Goal: Book appointment/travel/reservation

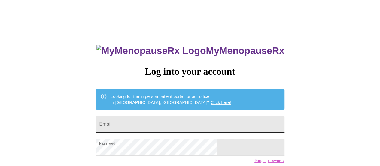
click at [171, 119] on input "Email" at bounding box center [190, 123] width 189 height 17
type input "[EMAIL_ADDRESS][DOMAIN_NAME]"
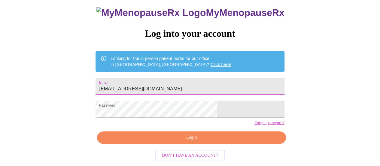
click at [201, 137] on span "Login" at bounding box center [191, 138] width 175 height 8
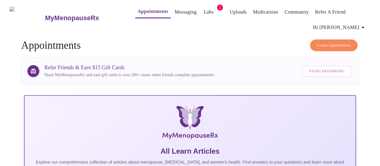
click at [204, 8] on link "Labs" at bounding box center [209, 12] width 10 height 8
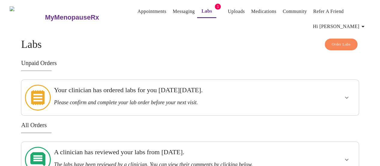
click at [175, 9] on link "Messaging" at bounding box center [184, 11] width 22 height 8
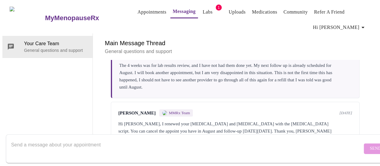
click at [138, 9] on link "Appointments" at bounding box center [152, 12] width 29 height 8
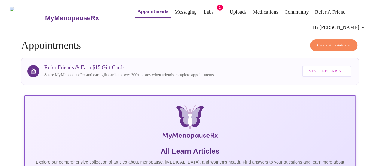
click at [320, 44] on span "Create Appointment" at bounding box center [334, 45] width 34 height 7
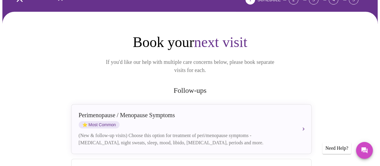
scroll to position [60, 0]
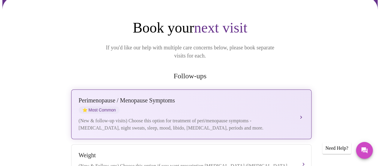
click at [213, 97] on div "[MEDICAL_DATA] / Menopause Symptoms ⭐ Most Common" at bounding box center [186, 105] width 214 height 17
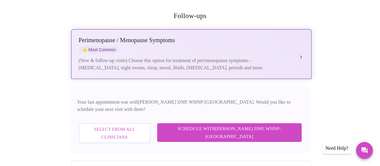
scroll to position [0, 0]
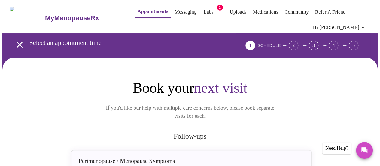
click at [178, 9] on link "Messaging" at bounding box center [186, 12] width 22 height 8
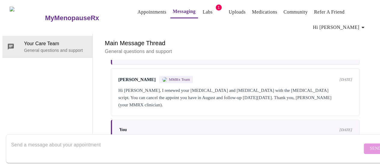
click at [138, 10] on link "Appointments" at bounding box center [152, 12] width 29 height 8
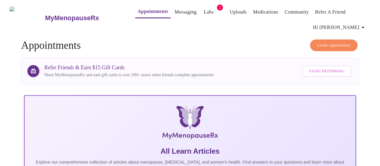
click at [318, 39] on button "Create Appointment" at bounding box center [334, 45] width 48 height 12
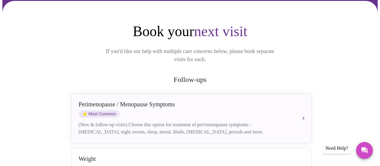
scroll to position [60, 0]
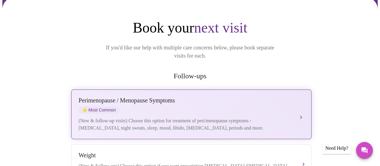
click at [164, 106] on div "[MEDICAL_DATA] / Menopause Symptoms ⭐ Most Common (New & follow-up visits) Choo…" at bounding box center [192, 114] width 226 height 35
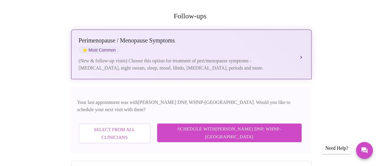
scroll to position [120, 0]
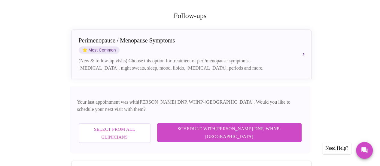
click at [144, 125] on span "Select from All Clinicians" at bounding box center [114, 133] width 59 height 16
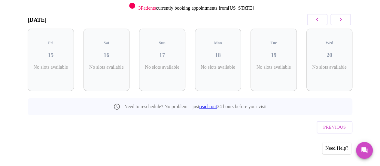
scroll to position [79, 0]
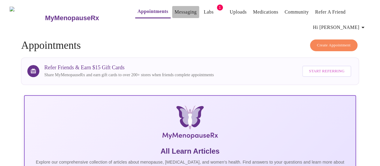
click at [175, 8] on link "Messaging" at bounding box center [186, 12] width 22 height 8
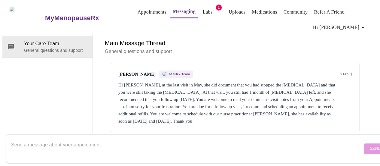
click at [138, 8] on link "Appointments" at bounding box center [152, 12] width 29 height 8
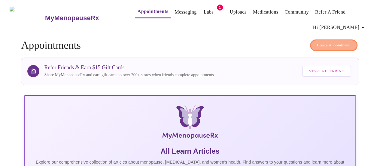
click at [349, 45] on span "Create Appointment" at bounding box center [334, 45] width 34 height 7
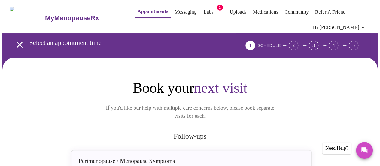
click at [138, 10] on link "Appointments" at bounding box center [153, 11] width 31 height 8
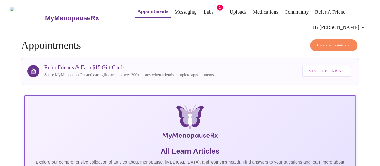
click at [175, 11] on link "Messaging" at bounding box center [186, 12] width 22 height 8
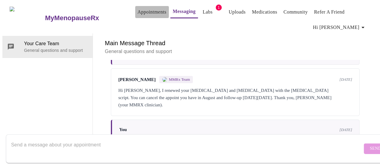
click at [140, 11] on link "Appointments" at bounding box center [152, 12] width 29 height 8
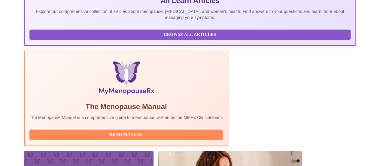
scroll to position [211, 0]
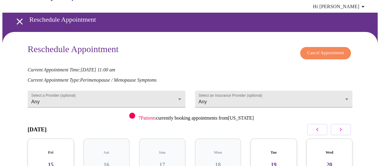
scroll to position [30, 0]
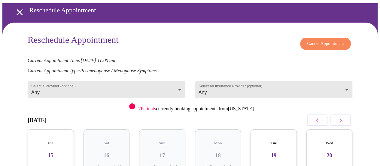
click at [97, 89] on body "MyMenopauseRx Appointments Messaging Labs 1 Uploads Medications Community Refer…" at bounding box center [190, 107] width 376 height 270
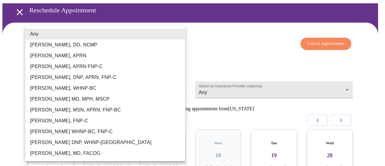
click at [97, 89] on li "[PERSON_NAME], WHNP-BC" at bounding box center [105, 88] width 160 height 11
type input "[PERSON_NAME], WHNP-BC"
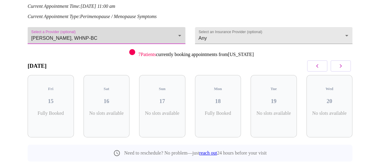
scroll to position [90, 0]
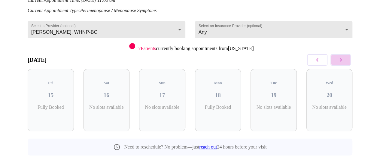
click at [340, 60] on icon "button" at bounding box center [340, 59] width 7 height 7
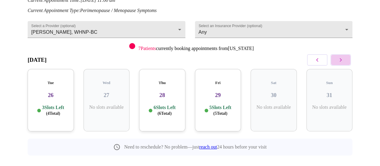
click at [340, 60] on icon "button" at bounding box center [340, 59] width 7 height 7
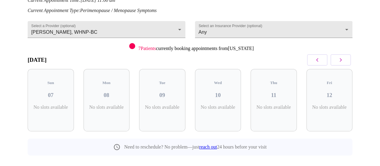
click at [340, 60] on icon "button" at bounding box center [340, 59] width 7 height 7
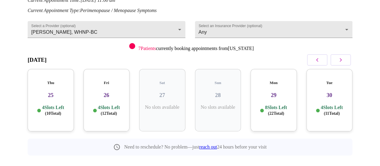
click at [340, 60] on icon "button" at bounding box center [340, 59] width 7 height 7
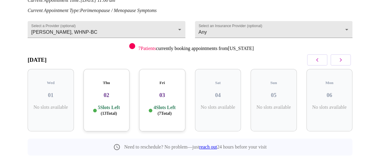
click at [340, 60] on icon "button" at bounding box center [340, 59] width 7 height 7
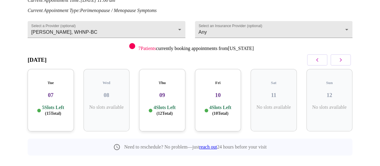
click at [340, 60] on icon "button" at bounding box center [340, 59] width 7 height 7
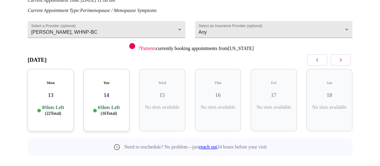
click at [340, 60] on icon "button" at bounding box center [340, 59] width 7 height 7
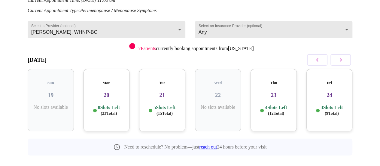
click at [340, 60] on icon "button" at bounding box center [340, 59] width 7 height 7
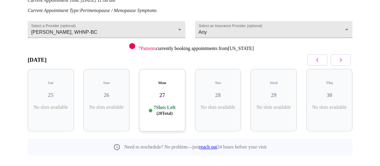
click at [340, 60] on icon "button" at bounding box center [340, 59] width 7 height 7
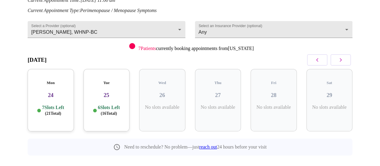
click at [340, 60] on icon "button" at bounding box center [340, 59] width 7 height 7
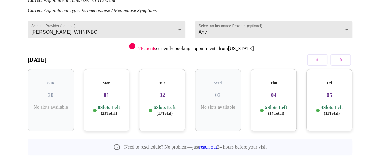
click at [340, 60] on icon "button" at bounding box center [340, 59] width 7 height 7
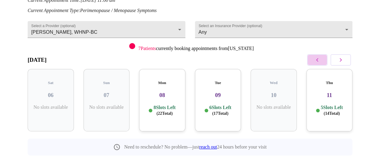
click at [320, 60] on icon "button" at bounding box center [317, 59] width 7 height 7
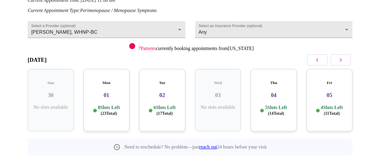
click at [101, 92] on h3 "01" at bounding box center [106, 95] width 37 height 7
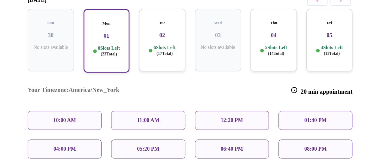
scroll to position [150, 0]
click at [55, 117] on p "10:00 AM" at bounding box center [64, 120] width 23 height 6
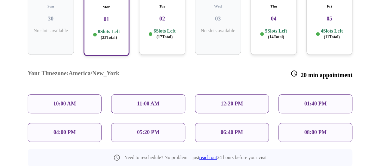
scroll to position [180, 0]
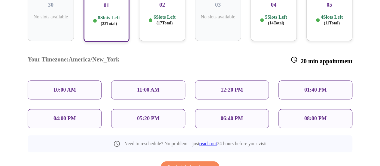
click at [66, 80] on div "10:00 AM" at bounding box center [65, 89] width 74 height 19
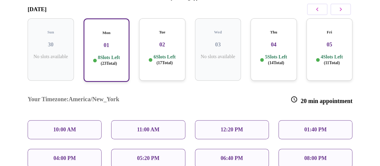
scroll to position [150, 0]
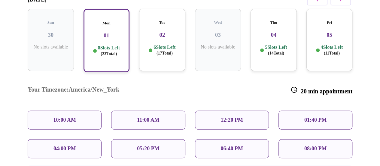
click at [74, 117] on p "10:00 AM" at bounding box center [64, 120] width 23 height 6
click at [153, 117] on p "11:00 AM" at bounding box center [148, 120] width 23 height 6
click at [72, 110] on div "10:00 AM" at bounding box center [65, 119] width 74 height 19
click at [268, 51] on span "( 14 Total)" at bounding box center [276, 53] width 16 height 5
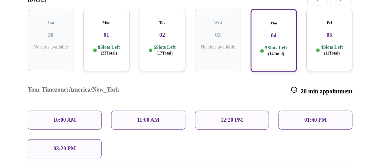
click at [63, 117] on p "10:00 AM" at bounding box center [64, 120] width 23 height 6
click at [105, 32] on h3 "01" at bounding box center [106, 35] width 37 height 7
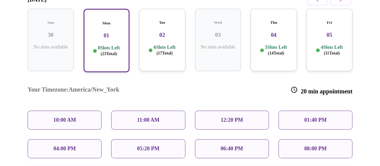
click at [138, 139] on div "05:20 PM" at bounding box center [148, 148] width 74 height 19
click at [61, 117] on p "10:00 AM" at bounding box center [64, 120] width 23 height 6
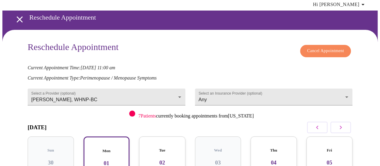
scroll to position [0, 0]
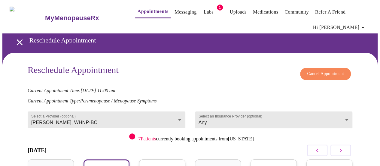
click at [333, 72] on span "Cancel Appointment" at bounding box center [325, 74] width 37 height 8
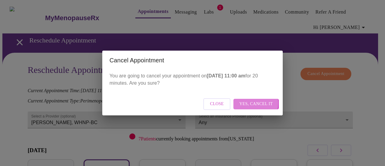
click at [247, 103] on span "Yes, cancel it" at bounding box center [255, 104] width 33 height 8
click at [245, 104] on span "Close" at bounding box center [243, 104] width 14 height 8
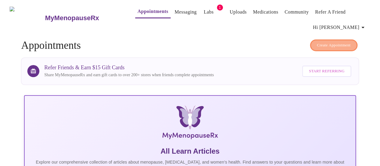
click at [329, 39] on button "Create Appointment" at bounding box center [334, 45] width 48 height 12
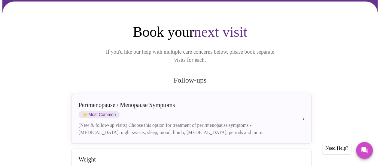
scroll to position [60, 0]
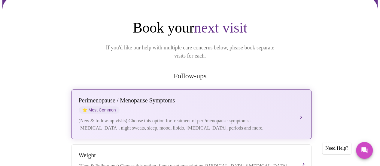
click at [216, 97] on div "Perimenopause / Menopause Symptoms" at bounding box center [186, 100] width 214 height 7
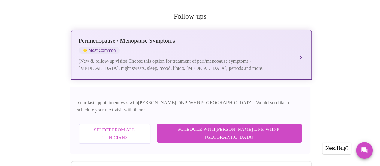
scroll to position [120, 0]
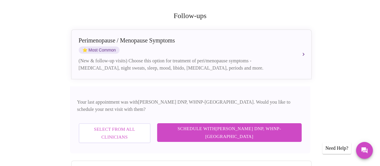
click at [116, 125] on span "Select from All Clinicians" at bounding box center [114, 133] width 59 height 16
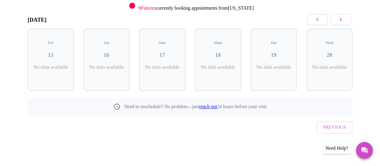
scroll to position [79, 0]
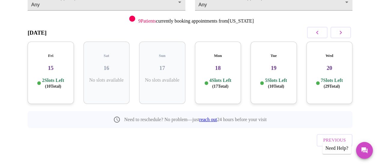
click at [340, 33] on icon "button" at bounding box center [340, 32] width 7 height 7
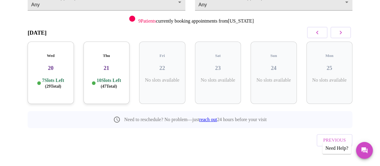
click at [341, 32] on icon "button" at bounding box center [340, 32] width 7 height 7
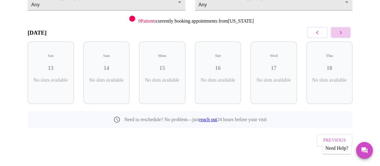
click at [341, 32] on icon "button" at bounding box center [340, 32] width 7 height 7
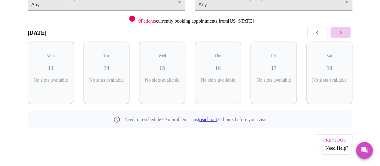
click at [341, 32] on icon "button" at bounding box center [340, 32] width 7 height 7
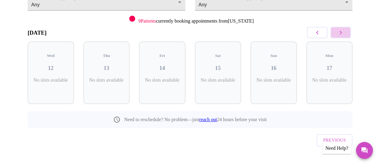
click at [341, 32] on icon "button" at bounding box center [340, 32] width 7 height 7
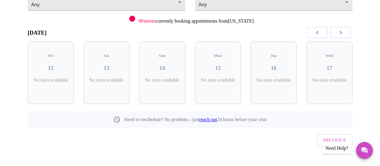
click at [321, 31] on icon "button" at bounding box center [317, 32] width 7 height 7
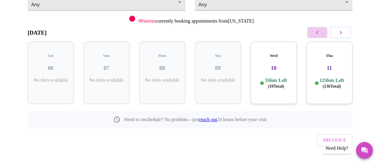
click at [321, 31] on icon "button" at bounding box center [317, 32] width 7 height 7
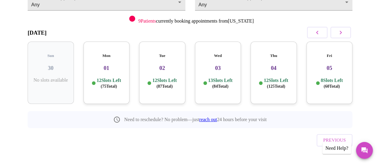
click at [121, 65] on h3 "01" at bounding box center [106, 68] width 37 height 7
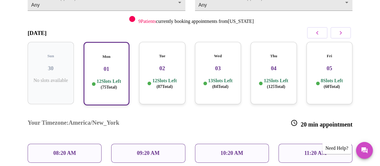
scroll to position [49, 0]
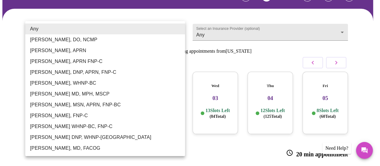
click at [95, 35] on body "MyMenopauseRx Appointments Messaging Labs 1 Uploads Medications Community Refer…" at bounding box center [190, 138] width 376 height 368
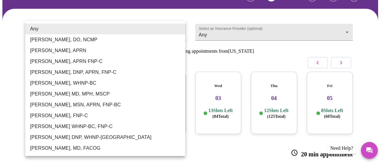
click at [75, 84] on li "[PERSON_NAME], WHNP-BC" at bounding box center [105, 83] width 160 height 11
type input "[PERSON_NAME], WHNP-BC"
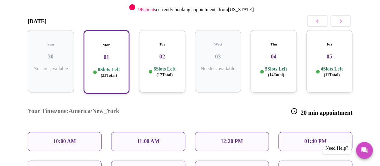
scroll to position [109, 0]
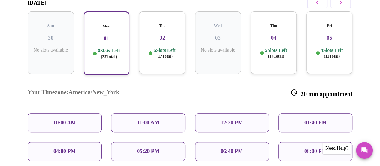
click at [70, 113] on div "10:00 AM" at bounding box center [65, 122] width 74 height 19
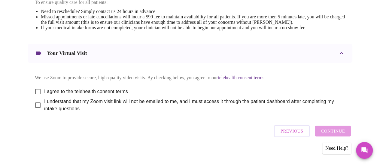
scroll to position [280, 0]
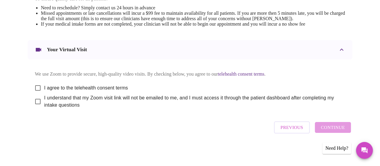
click at [336, 129] on div "Previous Continue" at bounding box center [313, 127] width 80 height 18
click at [34, 84] on input "I agree to the telehealth consent terms" at bounding box center [38, 87] width 13 height 13
checkbox input "true"
click at [38, 103] on input "I understand that my Zoom visit link will not be emailed to me, and I must acce…" at bounding box center [38, 101] width 13 height 13
checkbox input "true"
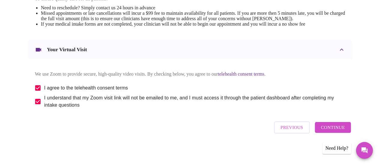
click at [351, 130] on button "Continue" at bounding box center [333, 127] width 36 height 11
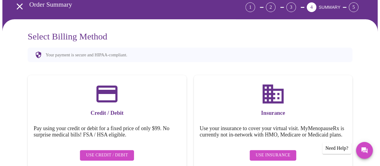
scroll to position [68, 0]
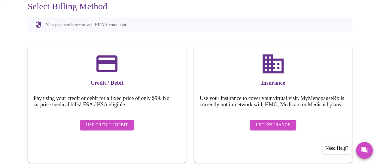
click at [265, 123] on span "Use Insurance" at bounding box center [273, 125] width 35 height 8
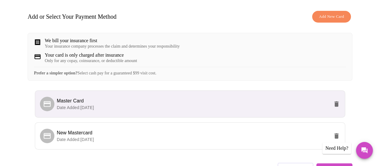
scroll to position [120, 0]
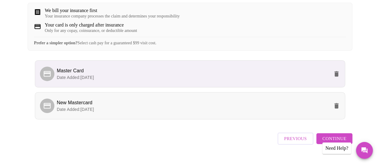
click at [225, 112] on p "Date Added: 05-05-2025" at bounding box center [193, 109] width 273 height 6
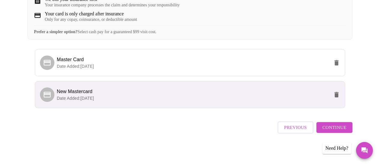
click at [343, 129] on span "Continue" at bounding box center [335, 127] width 24 height 8
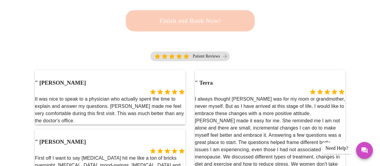
scroll to position [135, 0]
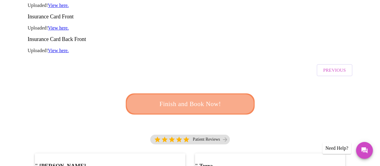
click at [208, 98] on span "Finish and Book Now!" at bounding box center [190, 103] width 112 height 11
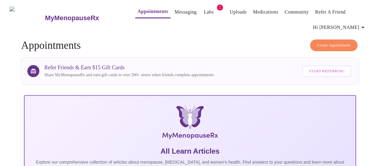
click at [355, 26] on span "Hi [PERSON_NAME]" at bounding box center [340, 27] width 54 height 8
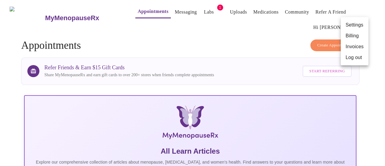
click at [350, 60] on li "Log out" at bounding box center [355, 57] width 28 height 11
